Goal: Task Accomplishment & Management: Manage account settings

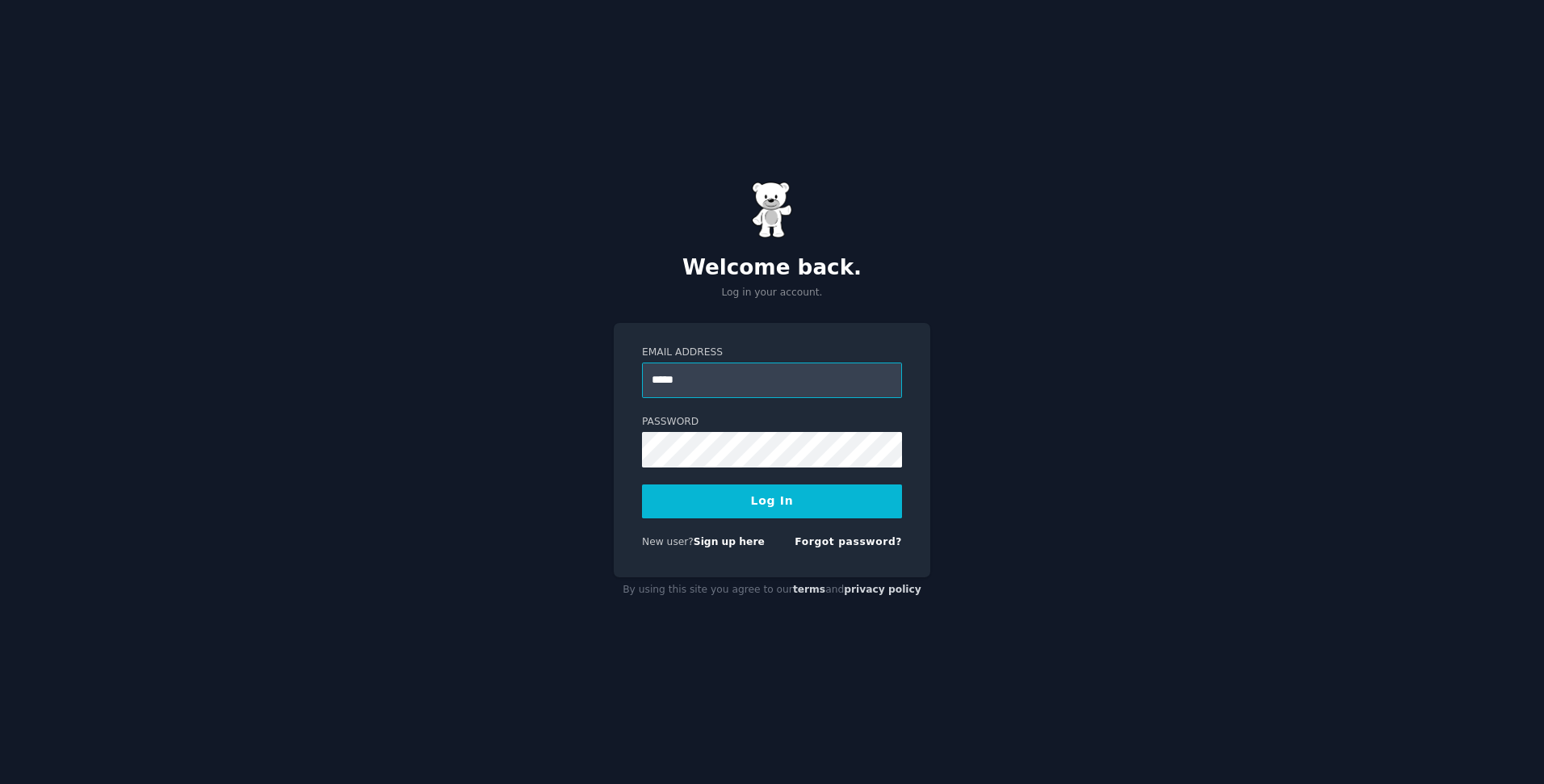
type input "**********"
click at [751, 508] on button "Log In" at bounding box center [772, 502] width 260 height 34
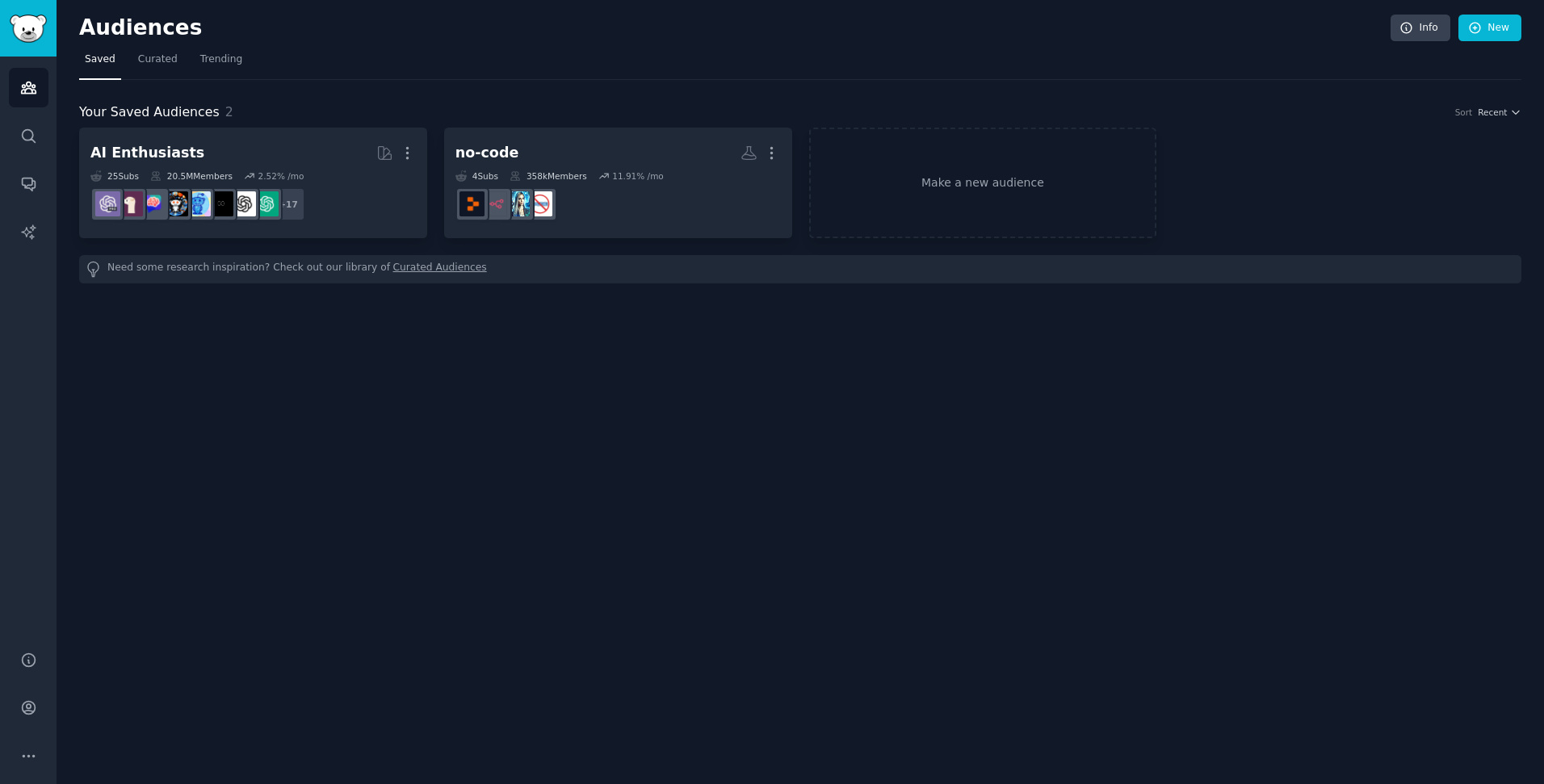
click at [723, 88] on div "Your Saved Audiences 2 Sort Recent AI Enthusiasts More 25 Sub s 20.5M Members 2…" at bounding box center [800, 182] width 1442 height 203
